Goal: Go to known website: Go to known website

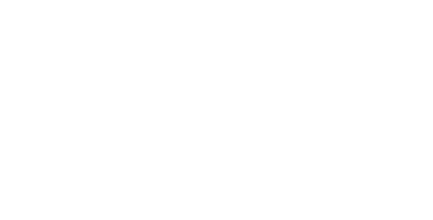
click at [164, 0] on div at bounding box center [216, 0] width 433 height 0
